Goal: Information Seeking & Learning: Learn about a topic

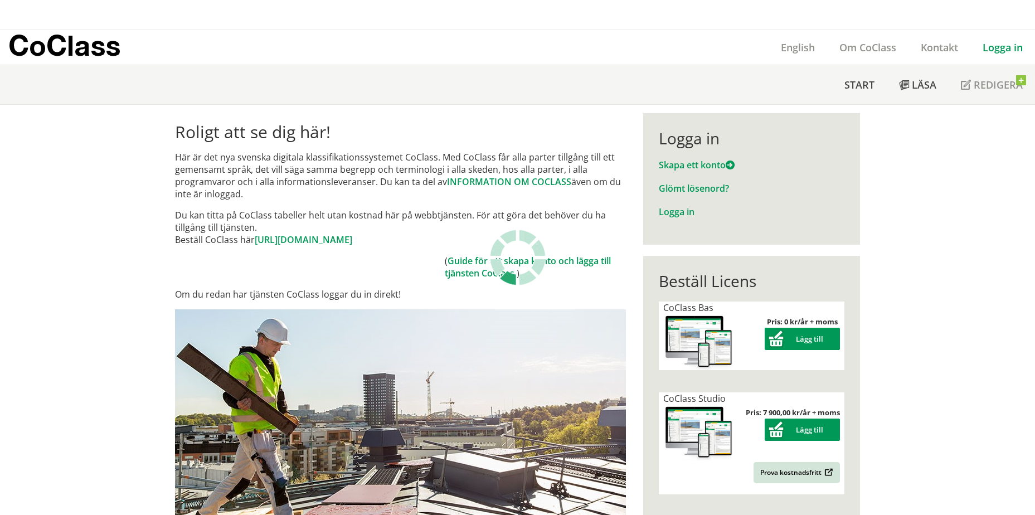
click at [986, 18] on body "X CoClass English Om CoClass Kontakt Logga in Meny" at bounding box center [517, 257] width 1035 height 515
click at [981, 41] on link "Logga in" at bounding box center [1002, 47] width 65 height 13
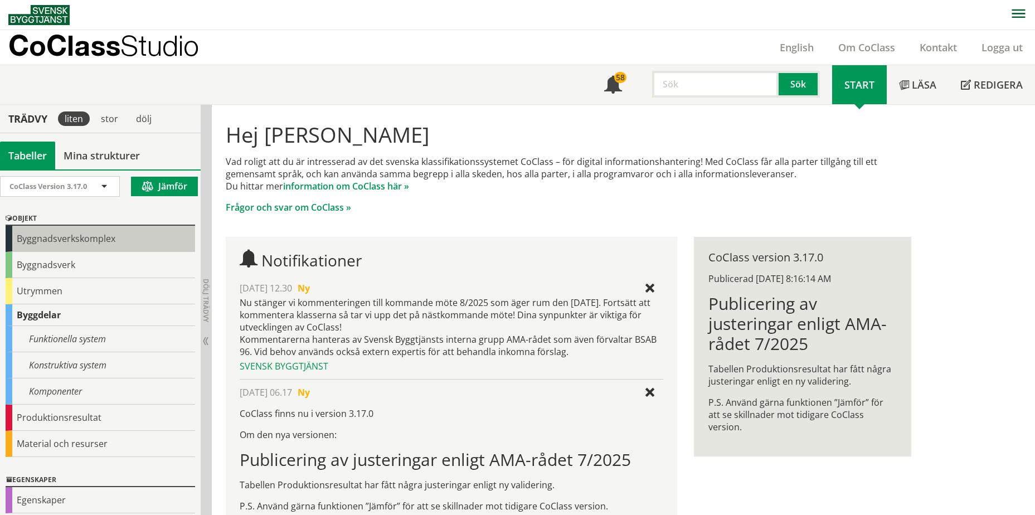
scroll to position [63, 0]
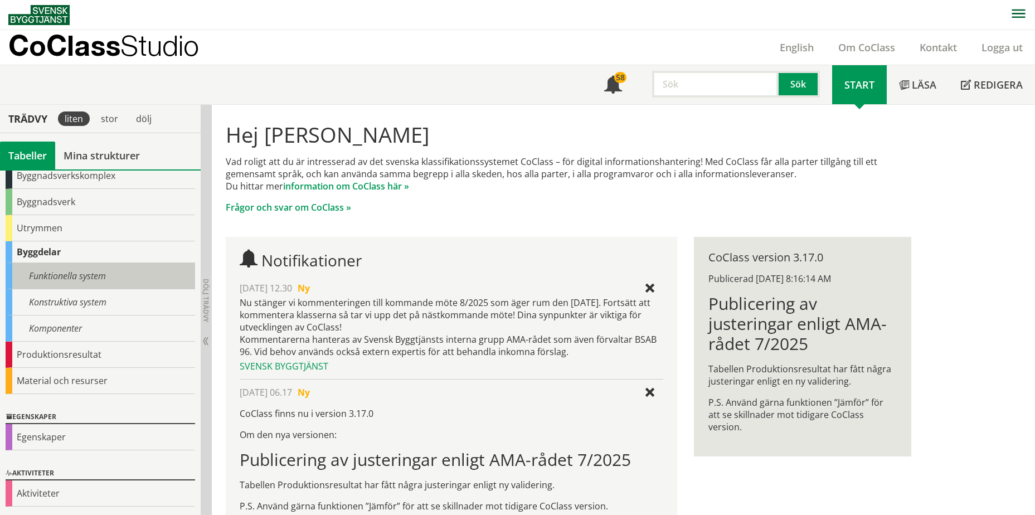
click at [94, 281] on div "Funktionella system" at bounding box center [100, 276] width 189 height 26
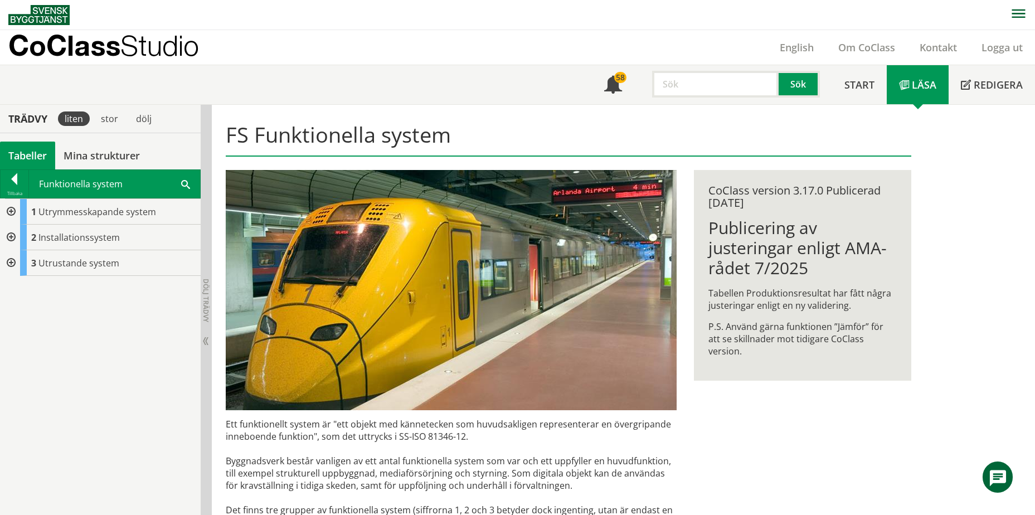
click at [15, 215] on div at bounding box center [10, 212] width 20 height 26
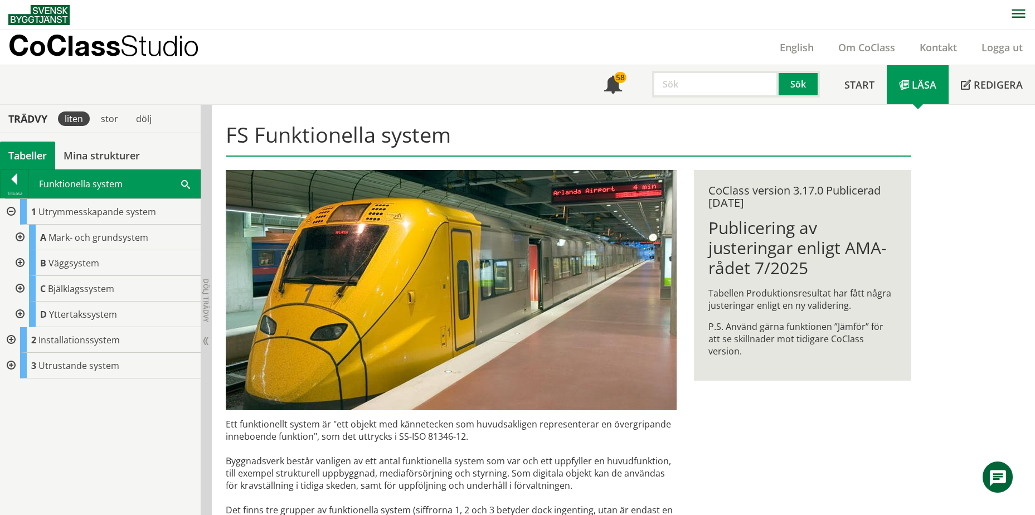
click at [21, 240] on div at bounding box center [19, 238] width 20 height 26
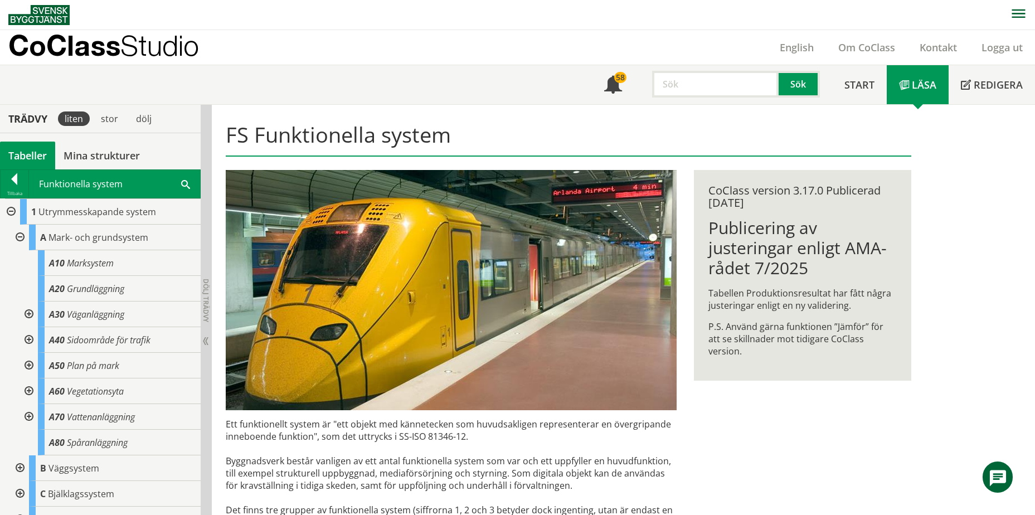
click at [24, 310] on div at bounding box center [28, 314] width 20 height 26
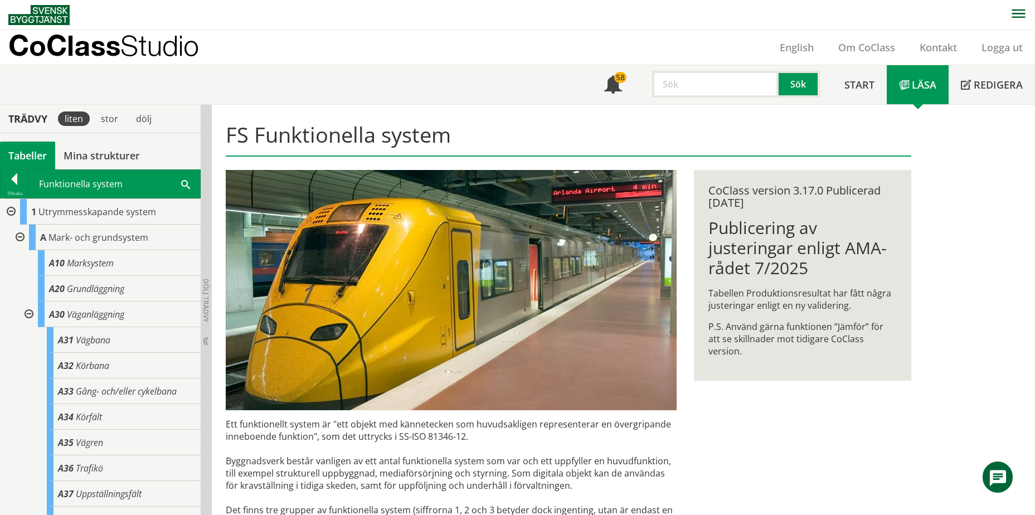
click at [24, 310] on div at bounding box center [28, 314] width 20 height 26
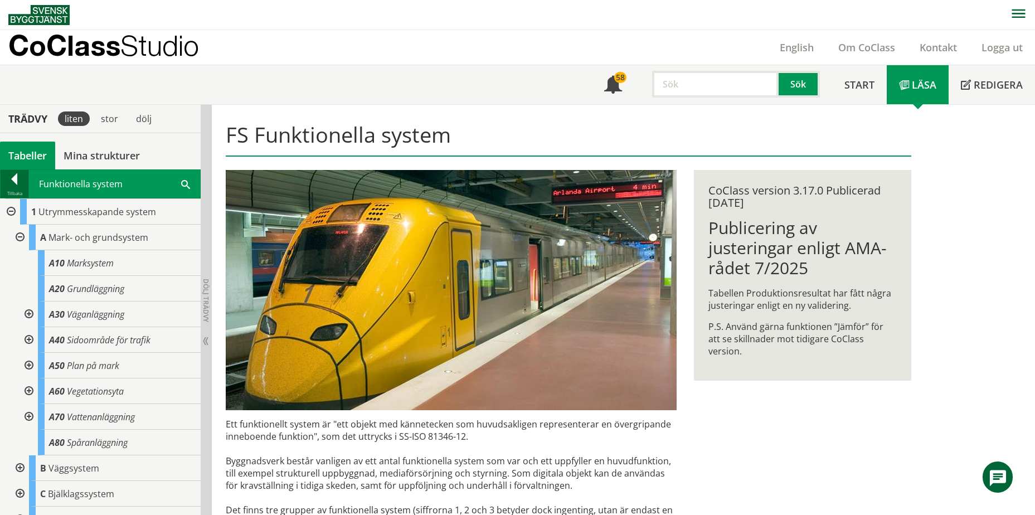
click at [13, 193] on div "Tillbaka" at bounding box center [15, 193] width 28 height 9
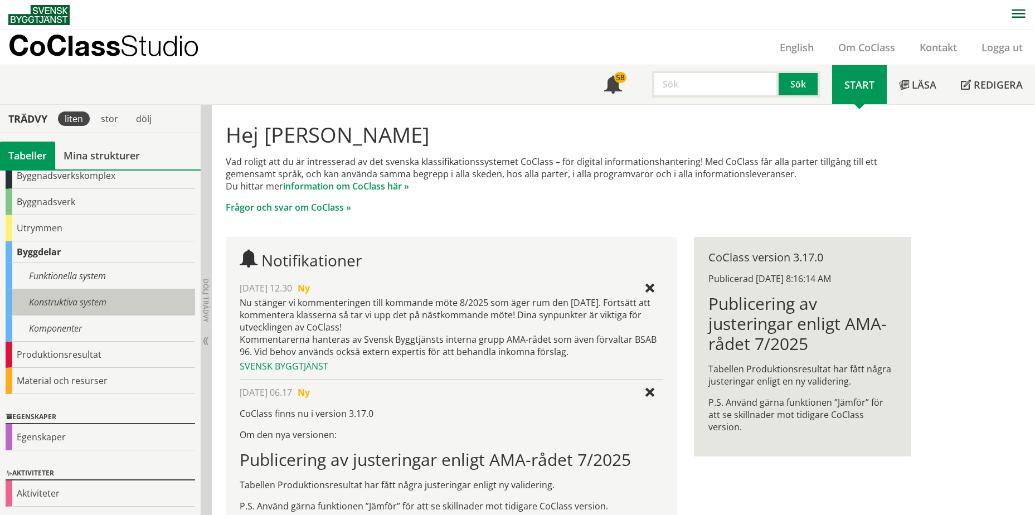
click at [67, 302] on div "Konstruktiva system" at bounding box center [100, 302] width 189 height 26
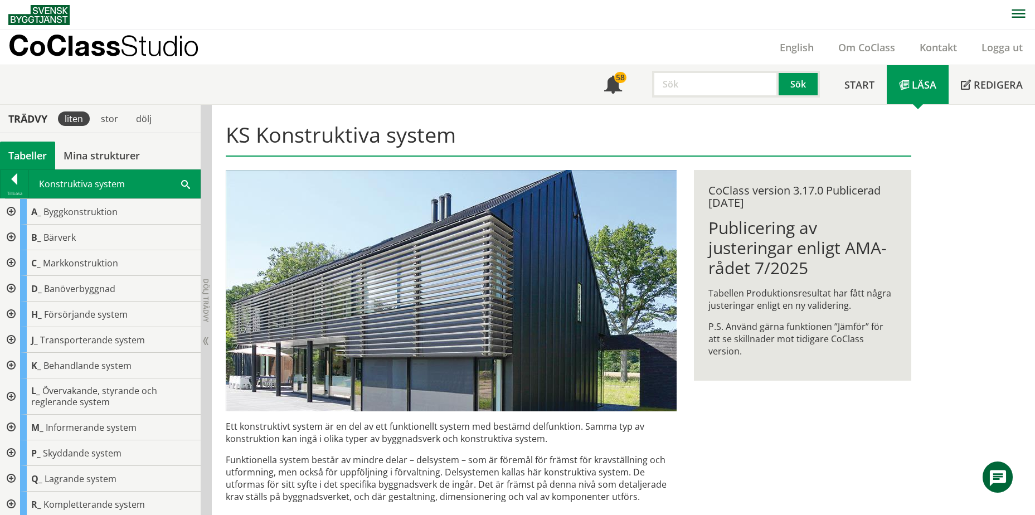
click at [12, 261] on div at bounding box center [10, 263] width 20 height 26
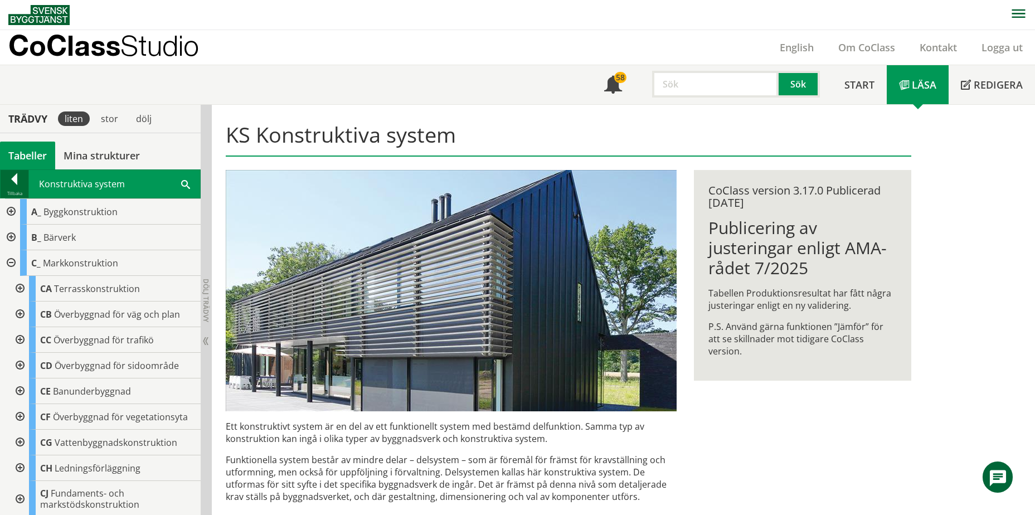
click at [20, 194] on div "Tillbaka" at bounding box center [15, 193] width 28 height 9
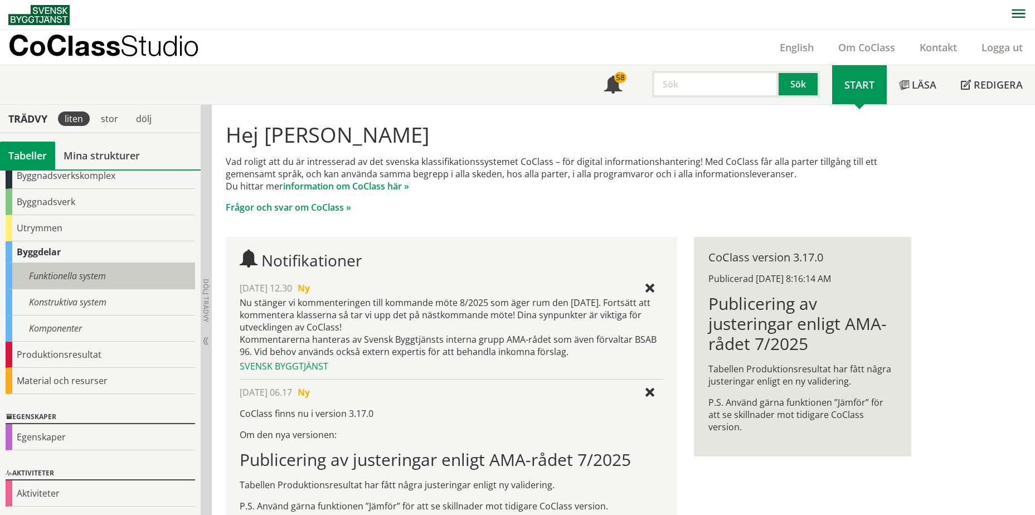
click at [64, 282] on div "Funktionella system" at bounding box center [100, 276] width 189 height 26
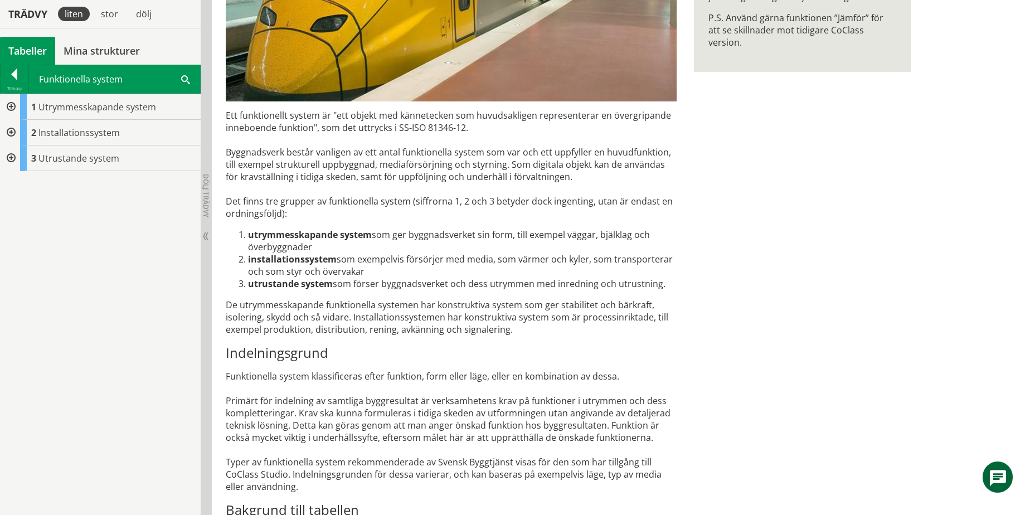
scroll to position [431, 0]
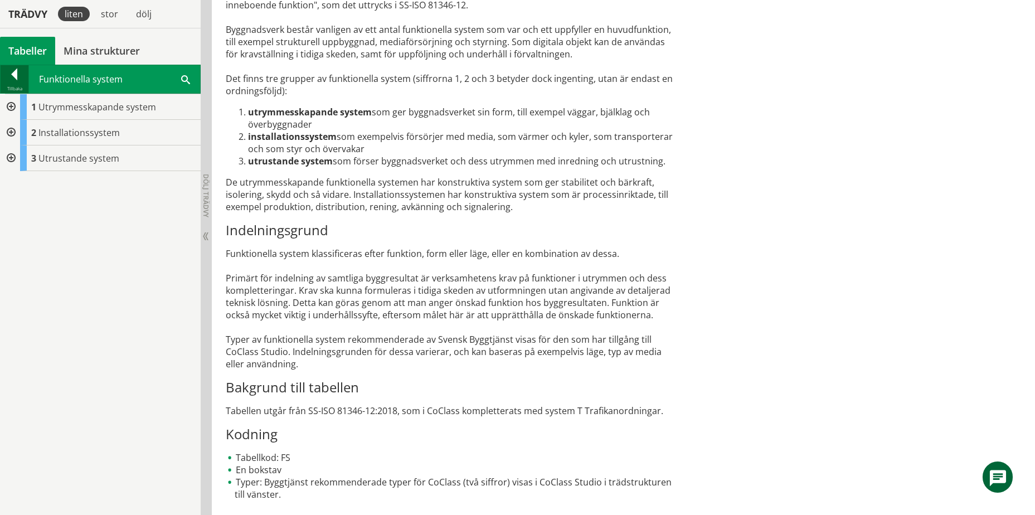
click at [12, 88] on div "Tillbaka" at bounding box center [15, 88] width 28 height 9
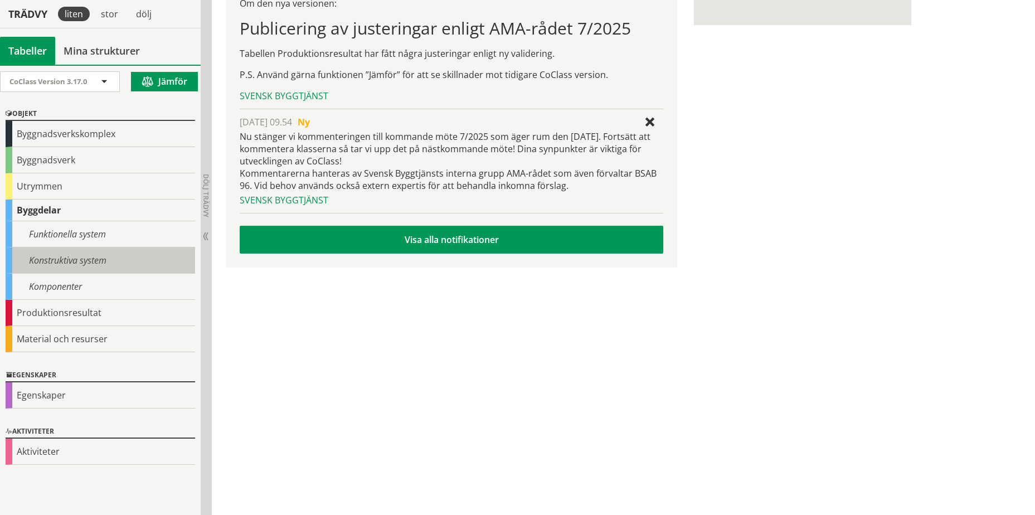
click at [51, 248] on div "Konstruktiva system" at bounding box center [100, 260] width 189 height 26
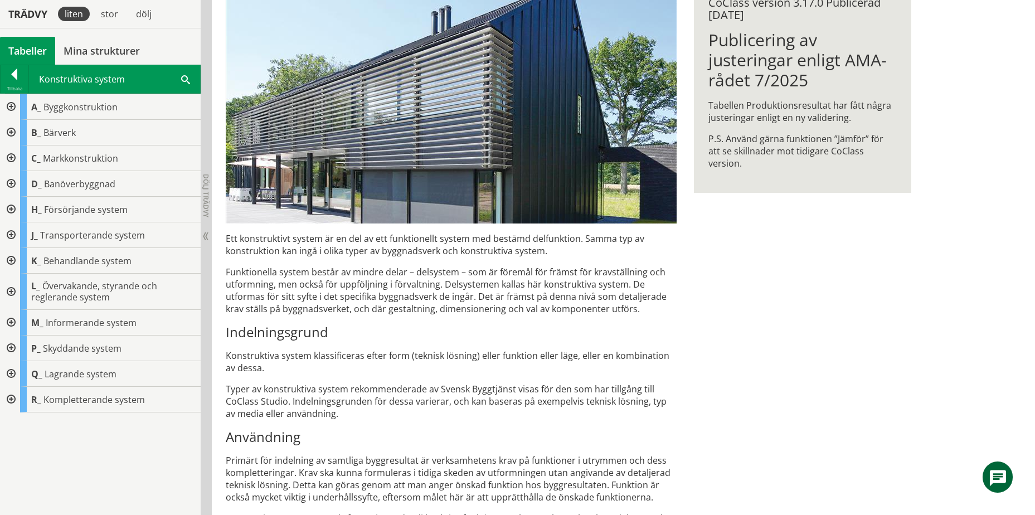
scroll to position [110, 0]
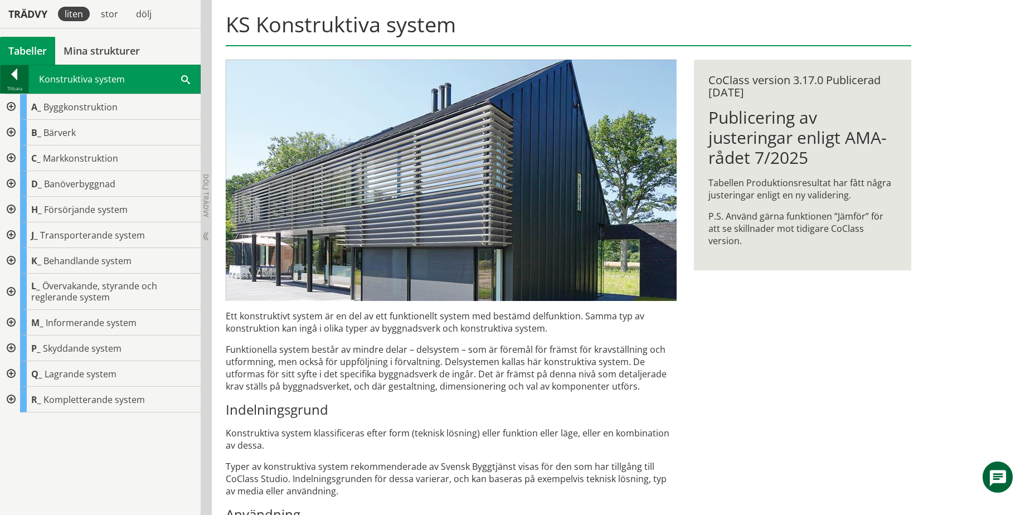
click at [17, 69] on div at bounding box center [15, 77] width 28 height 16
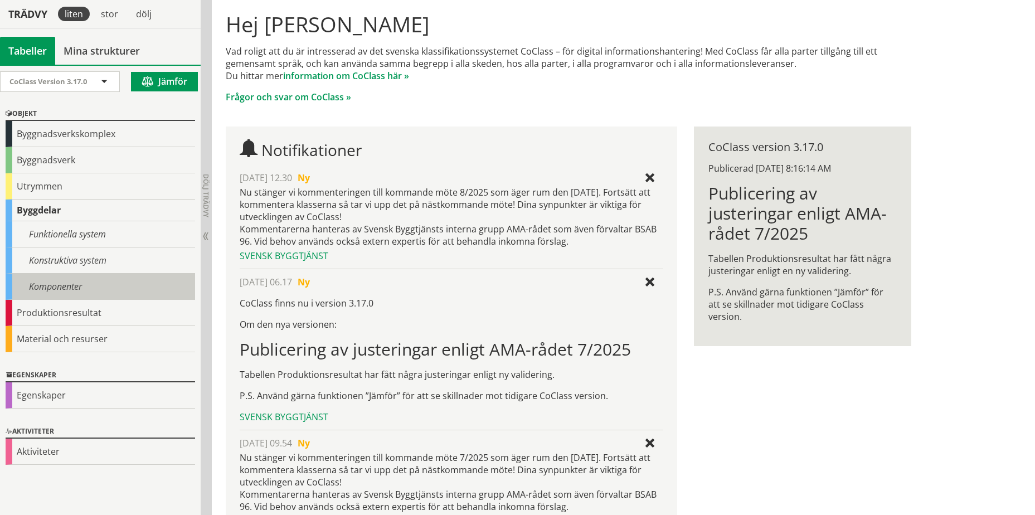
click at [70, 278] on div "Komponenter" at bounding box center [100, 287] width 189 height 26
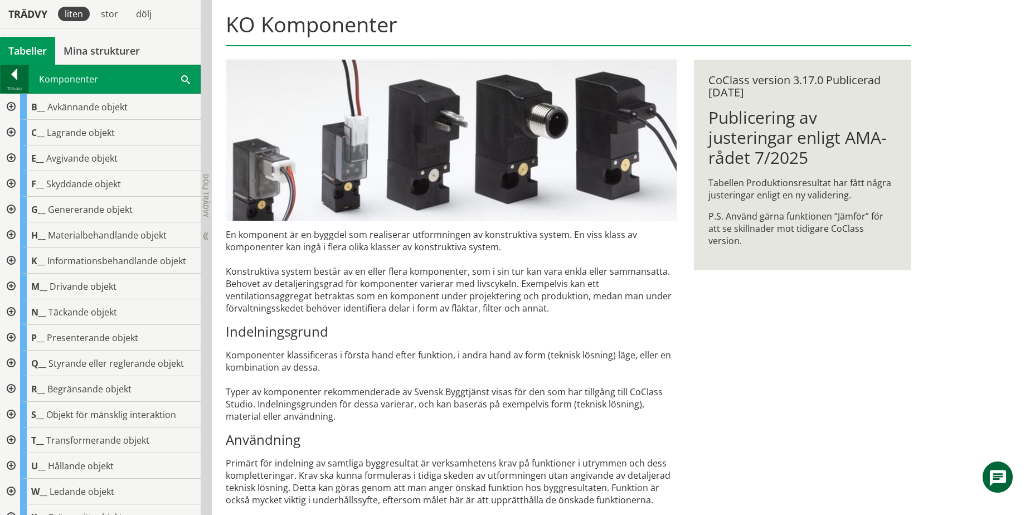
click at [18, 77] on div at bounding box center [15, 77] width 28 height 16
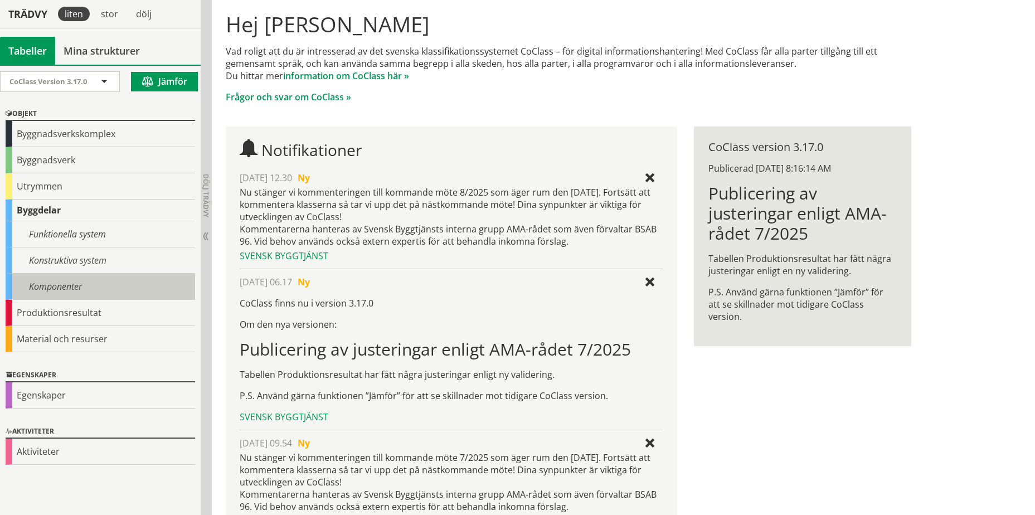
click at [60, 296] on div "Objekt Byggnadsverkskomplex Byggnadsverk Utrymmen Byggdelar Funktionella system…" at bounding box center [100, 229] width 201 height 261
click at [64, 291] on div "Komponenter" at bounding box center [100, 287] width 189 height 26
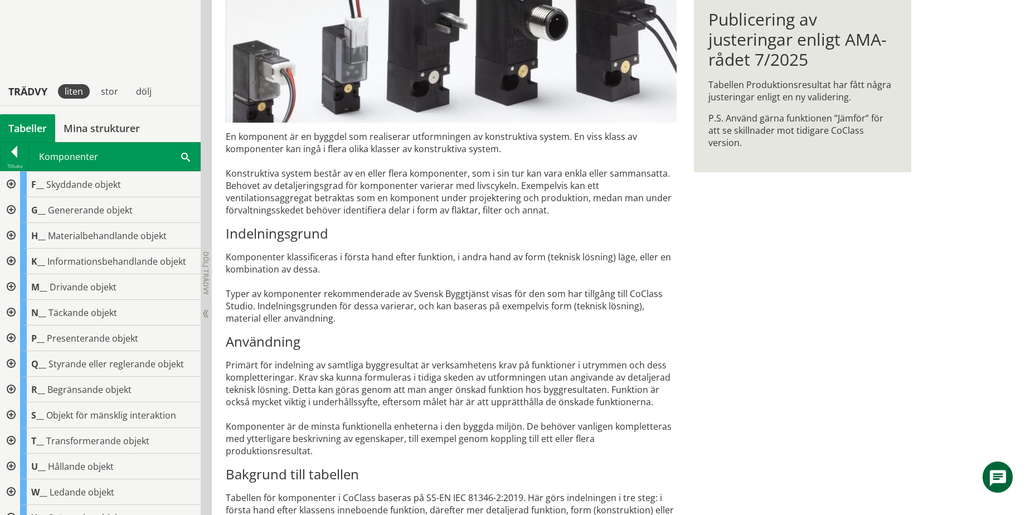
scroll to position [440, 0]
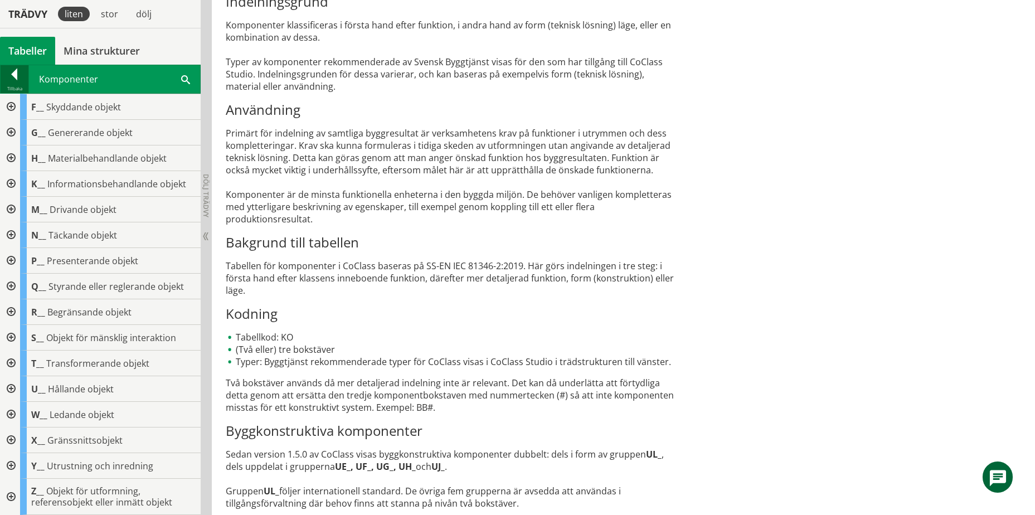
click at [23, 84] on div at bounding box center [15, 77] width 28 height 16
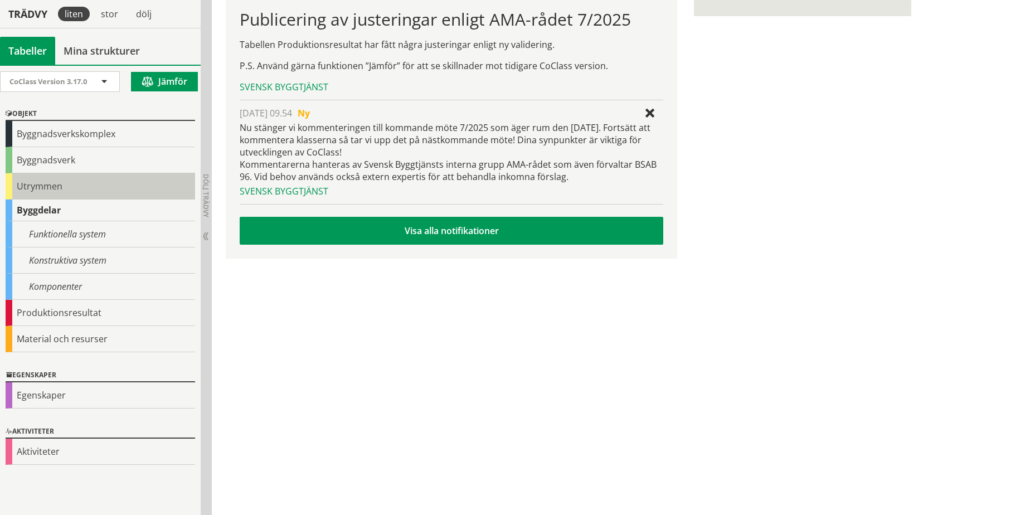
click at [61, 192] on div "Utrymmen" at bounding box center [100, 186] width 189 height 26
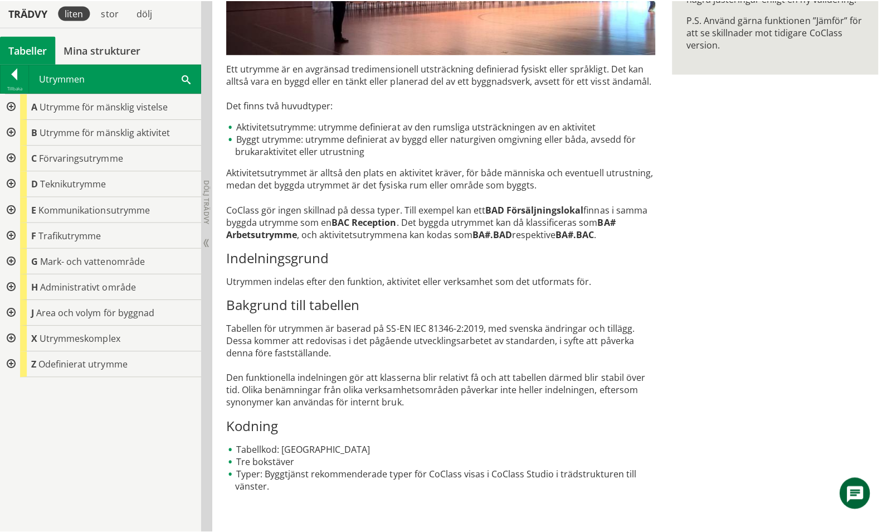
scroll to position [305, 0]
